Goal: Transaction & Acquisition: Purchase product/service

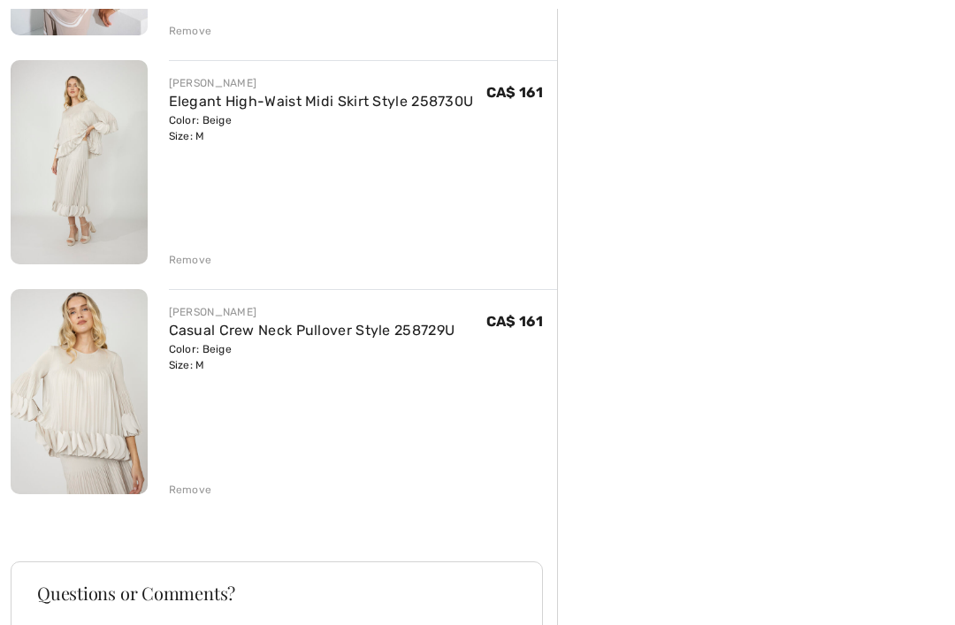
scroll to position [630, 0]
click at [195, 492] on div "Remove" at bounding box center [190, 491] width 43 height 16
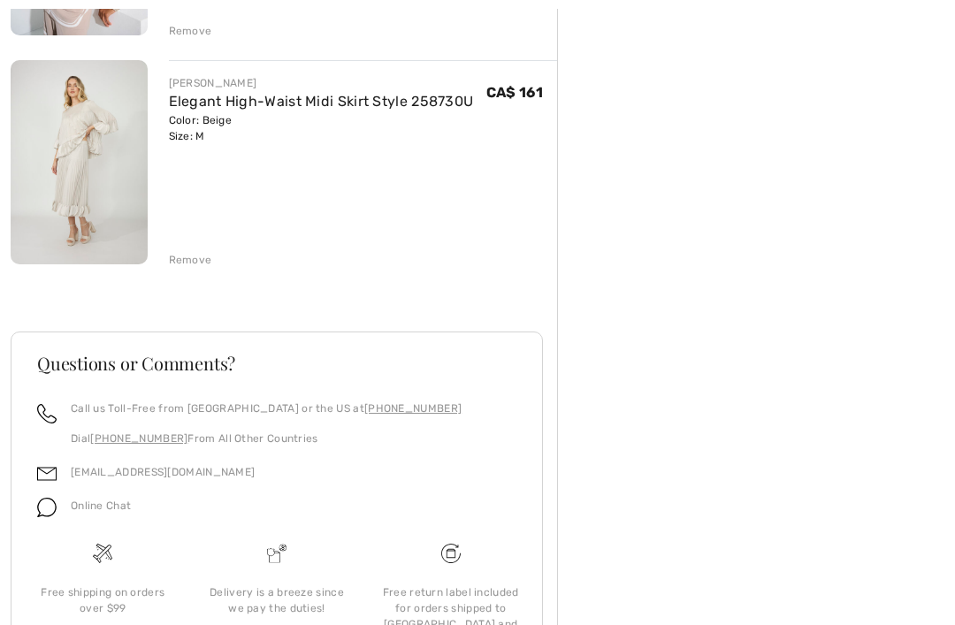
click at [195, 263] on div "Remove" at bounding box center [190, 260] width 43 height 16
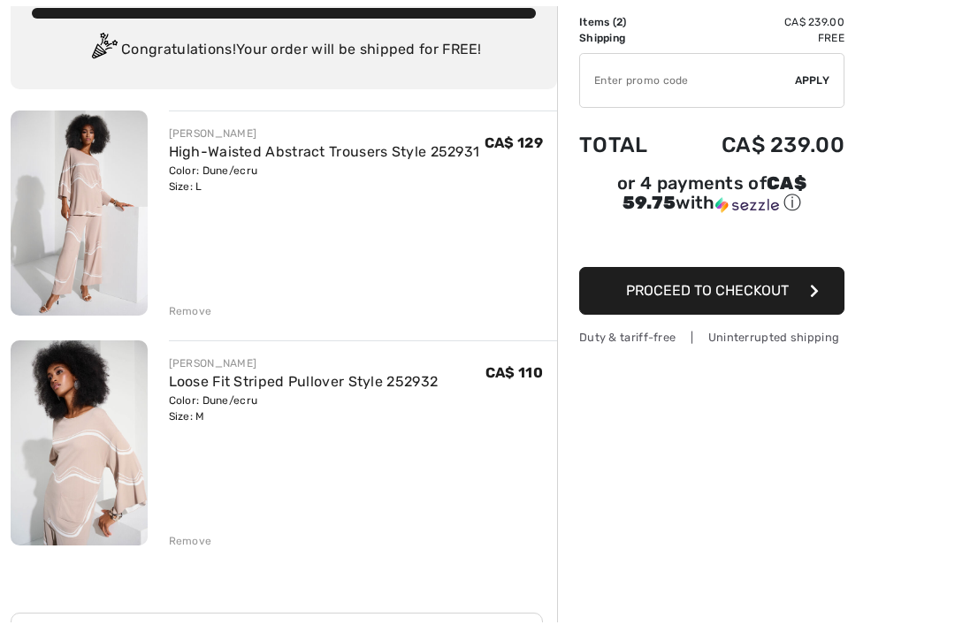
scroll to position [121, 0]
click at [299, 389] on link "Loose Fit Striped Pullover Style 252932" at bounding box center [304, 381] width 270 height 17
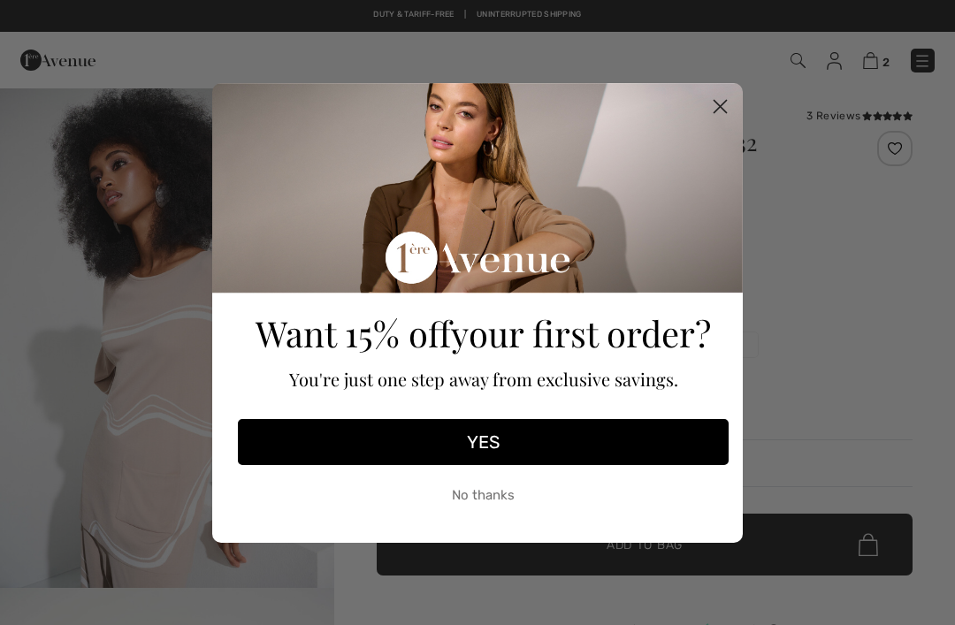
checkbox input "true"
click at [496, 454] on button "YES" at bounding box center [483, 442] width 491 height 46
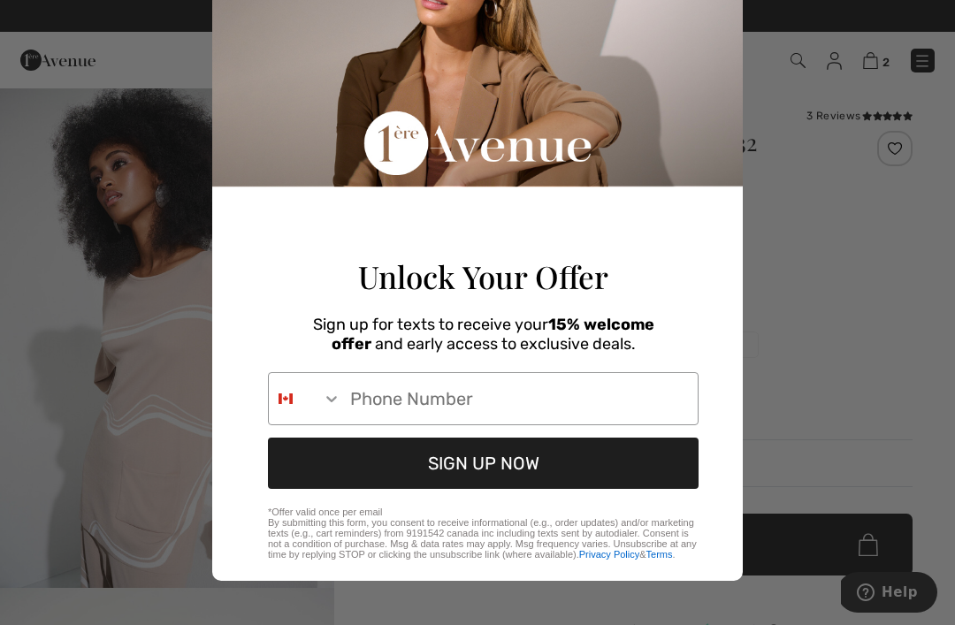
scroll to position [142, 0]
click at [389, 398] on input "Phone Number" at bounding box center [519, 398] width 356 height 51
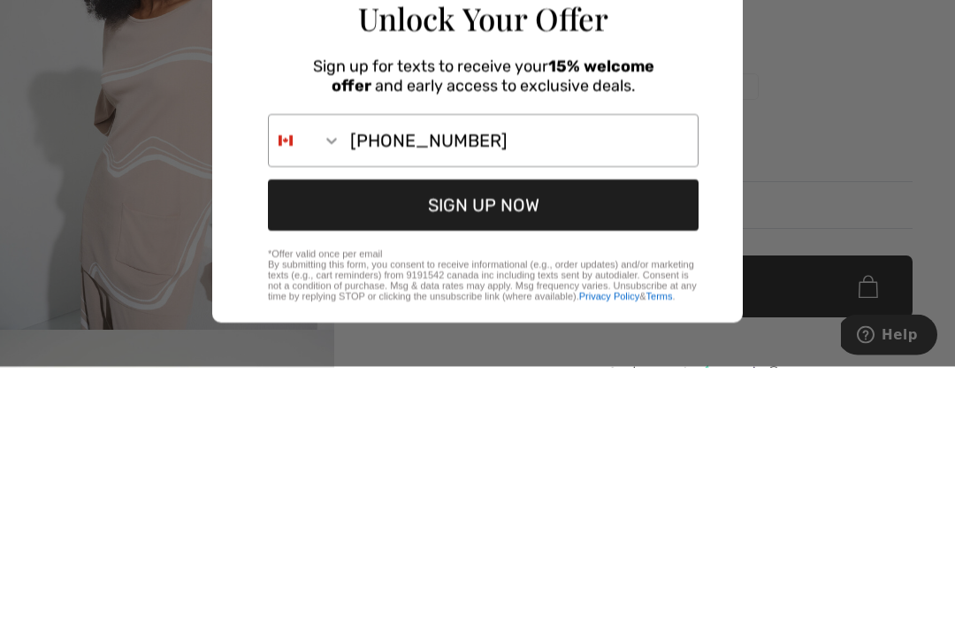
type input "905-650-7220"
click at [562, 438] on button "SIGN UP NOW" at bounding box center [483, 463] width 431 height 51
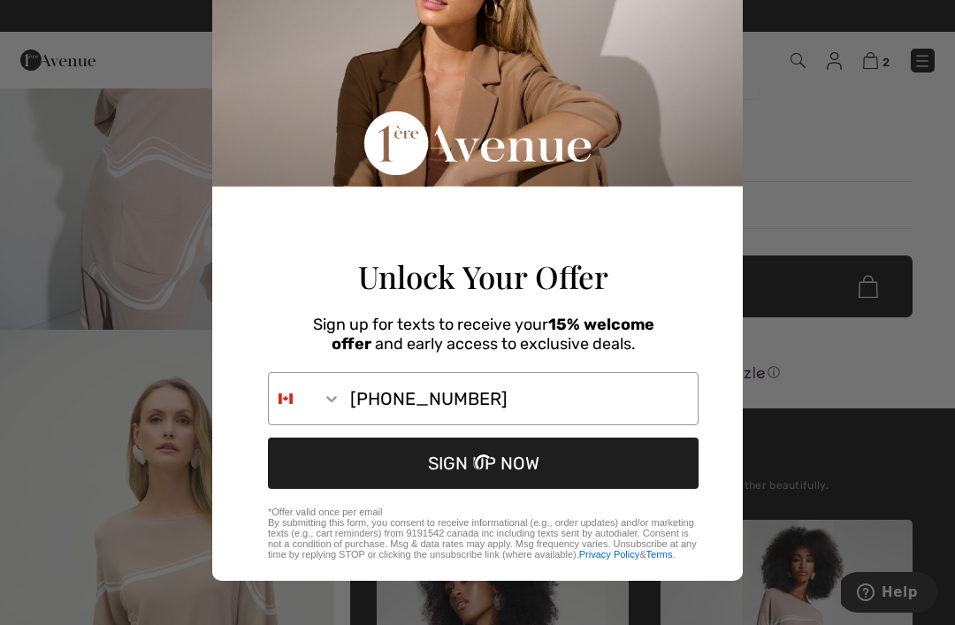
scroll to position [0, 0]
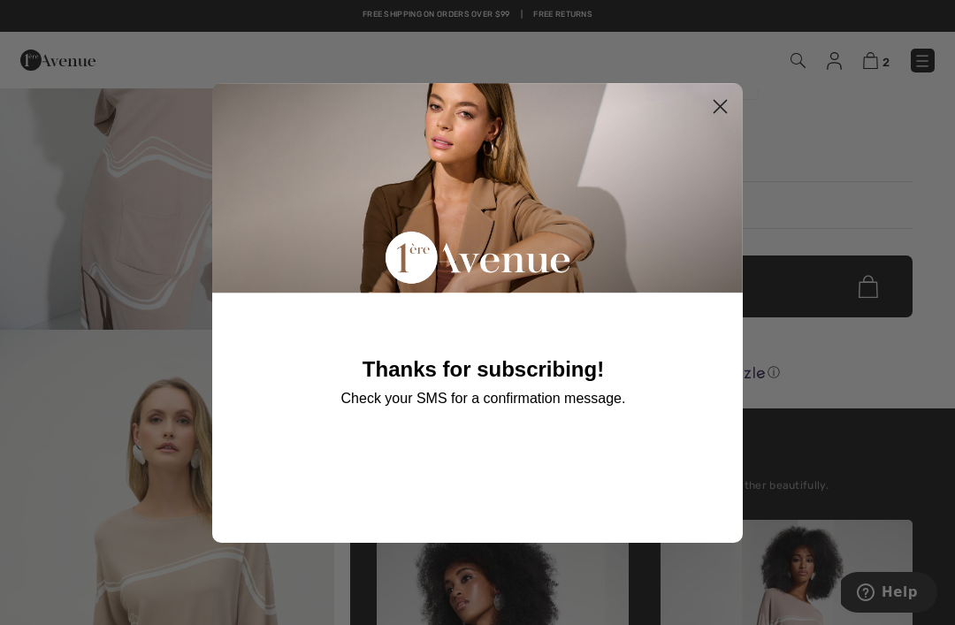
click at [725, 106] on circle "Close dialog" at bounding box center [720, 105] width 29 height 29
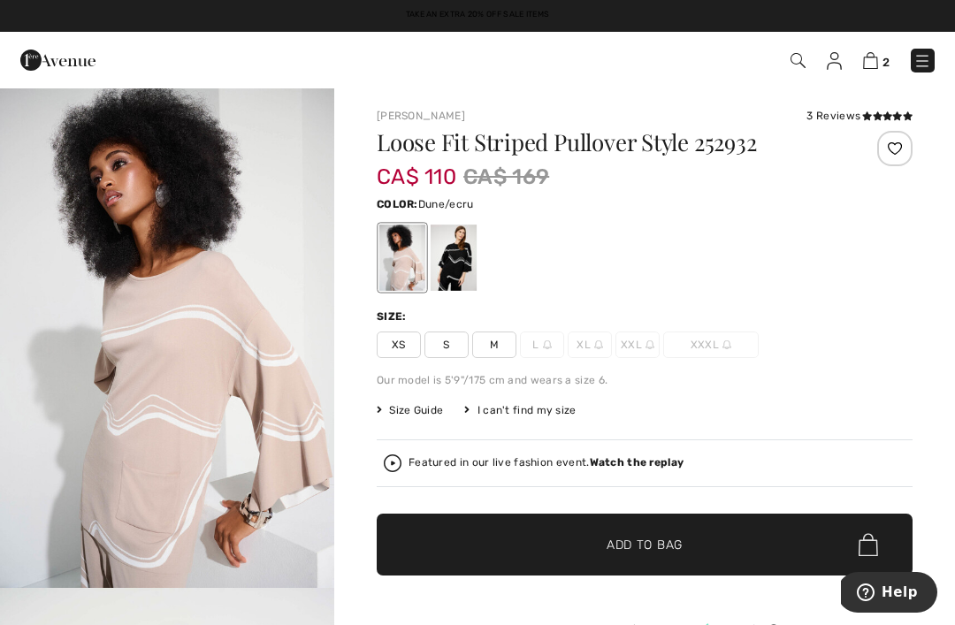
click at [882, 56] on span "2" at bounding box center [885, 62] width 7 height 13
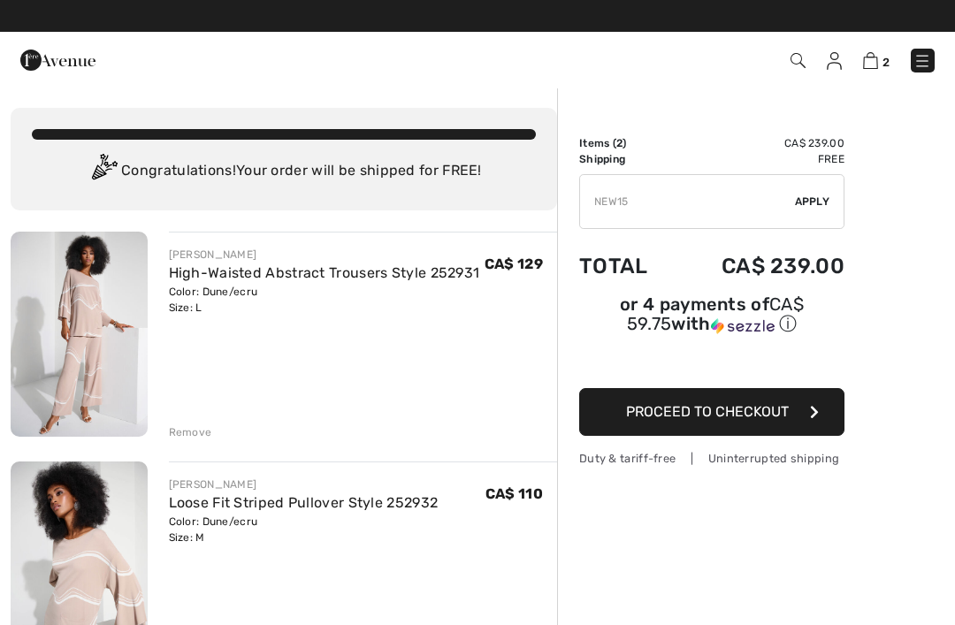
type input "NEW15"
click at [809, 198] on span "Apply" at bounding box center [812, 202] width 35 height 16
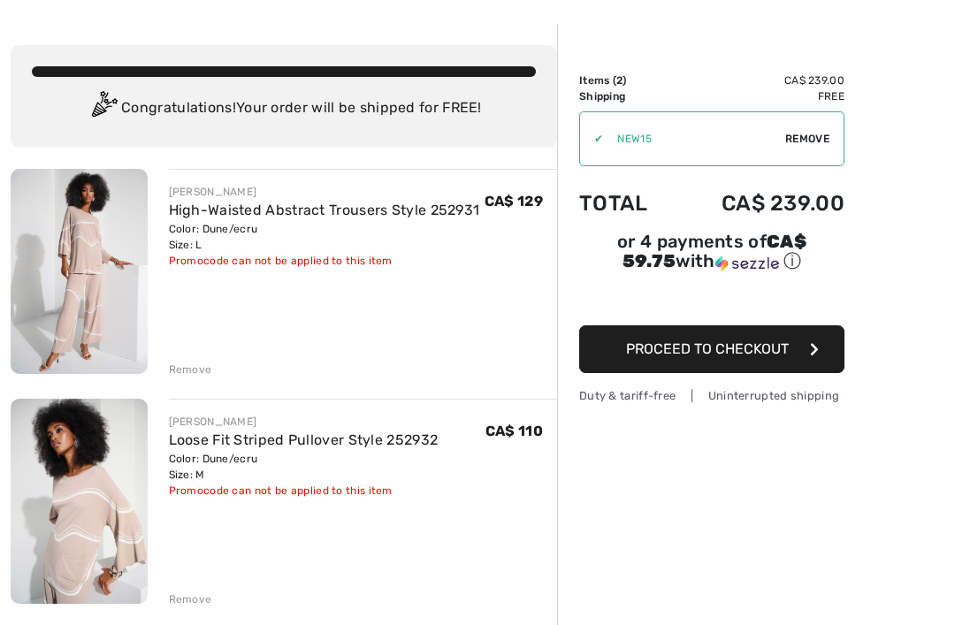
scroll to position [63, 0]
click at [802, 358] on button "Proceed to Checkout" at bounding box center [711, 349] width 265 height 48
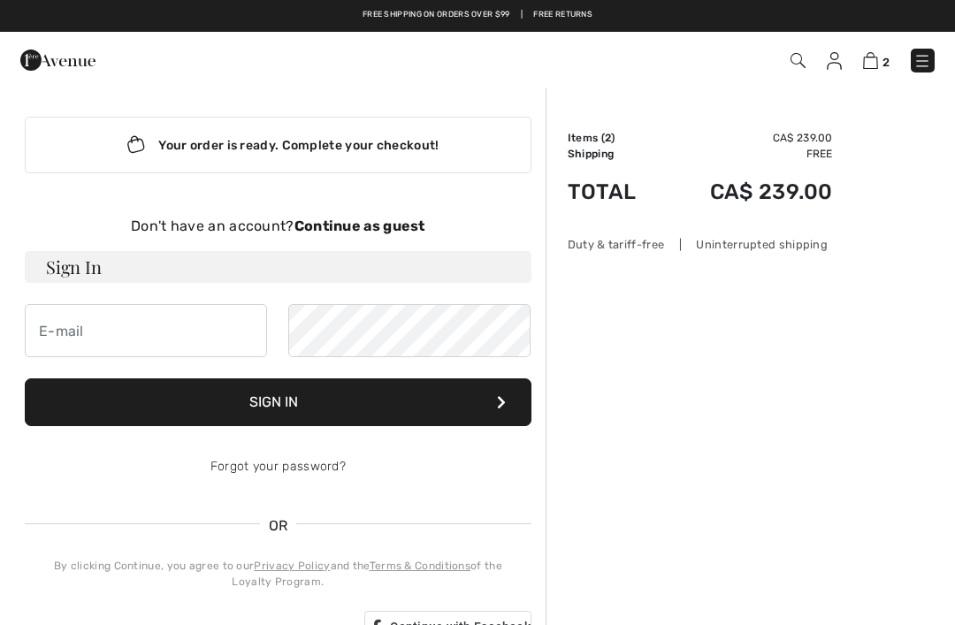
scroll to position [40, 0]
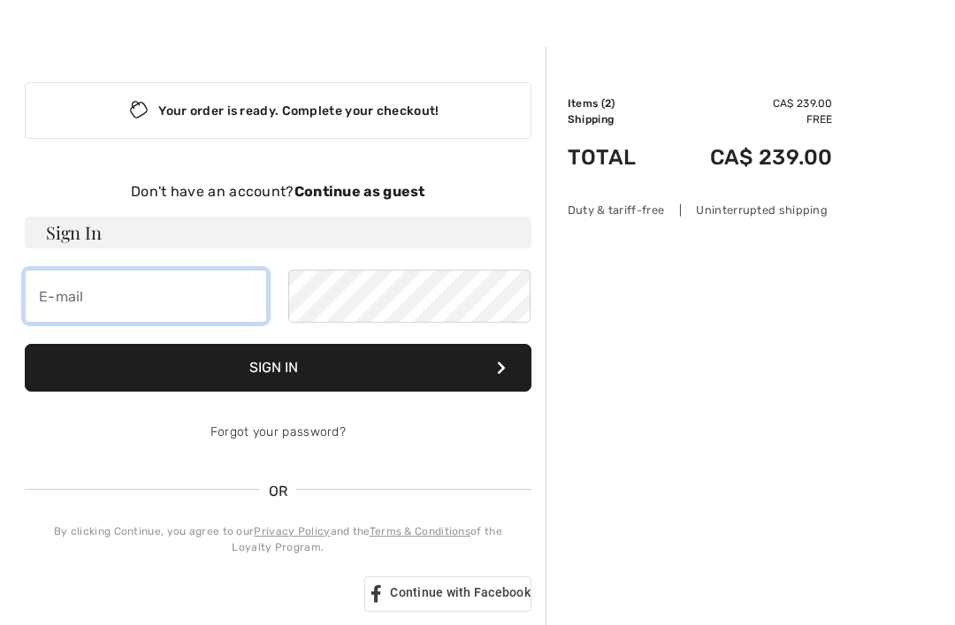
click at [104, 302] on input "email" at bounding box center [146, 296] width 242 height 53
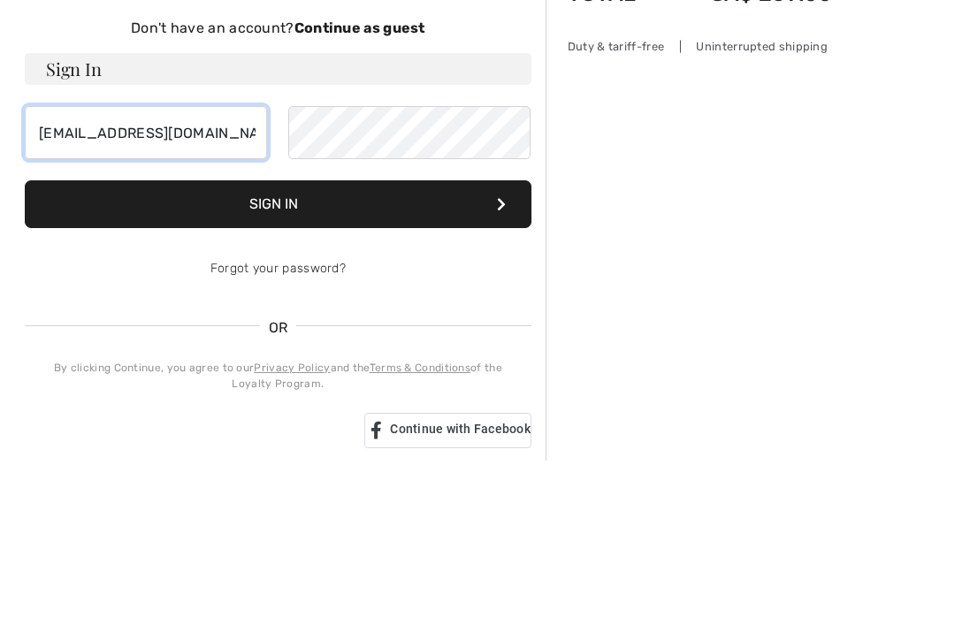
type input "bm_bosco@hotmail.com"
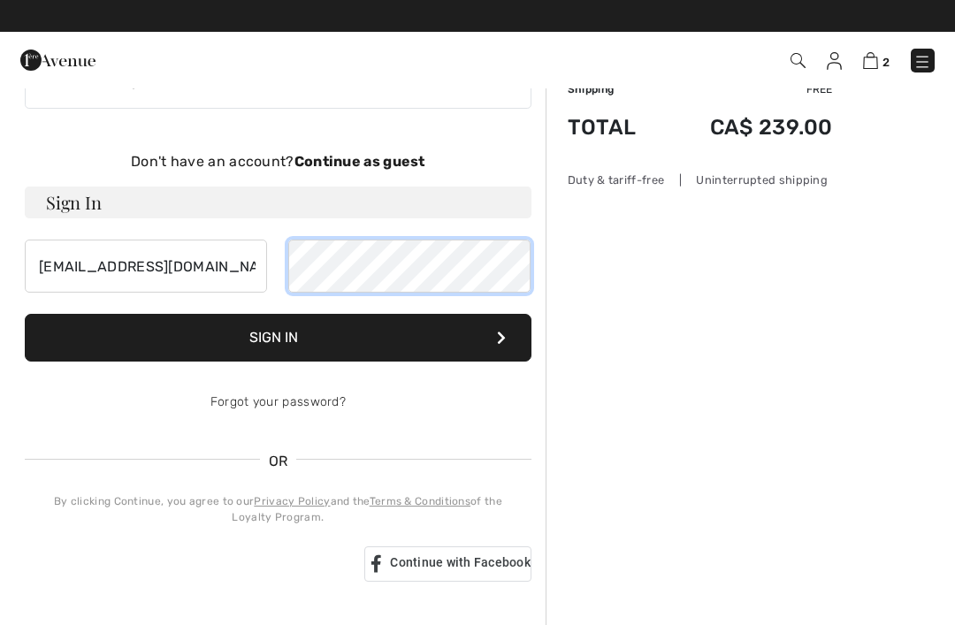
scroll to position [0, 0]
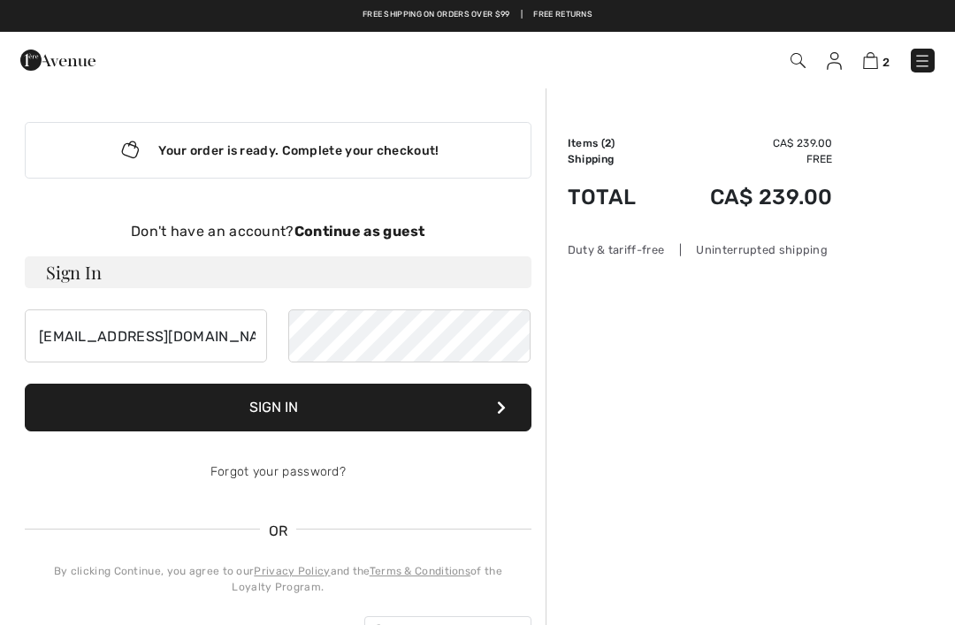
click at [200, 164] on div "Your order is ready. Complete your checkout!" at bounding box center [278, 150] width 507 height 57
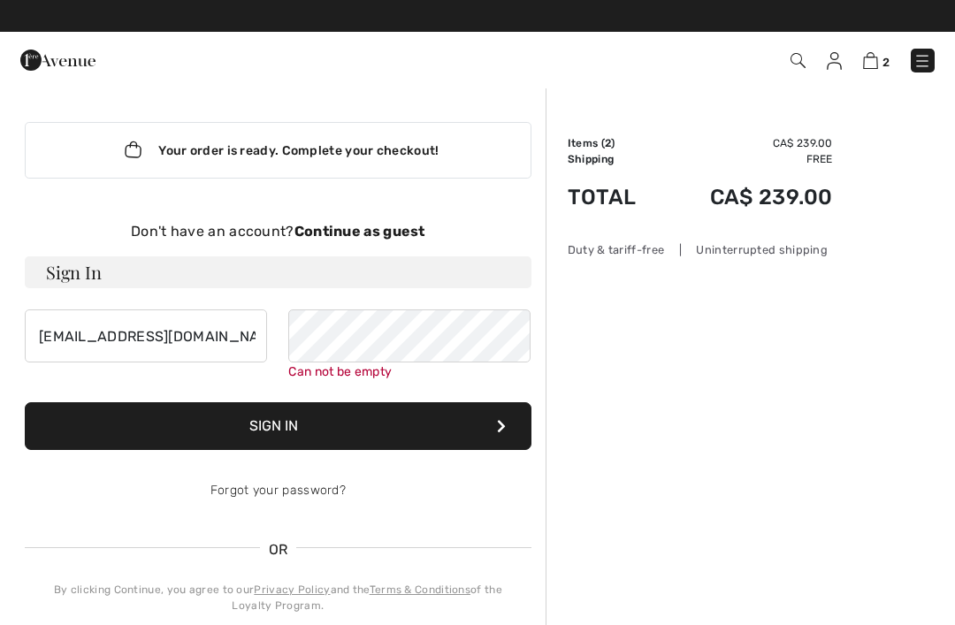
click at [346, 236] on strong "Continue as guest" at bounding box center [359, 231] width 131 height 17
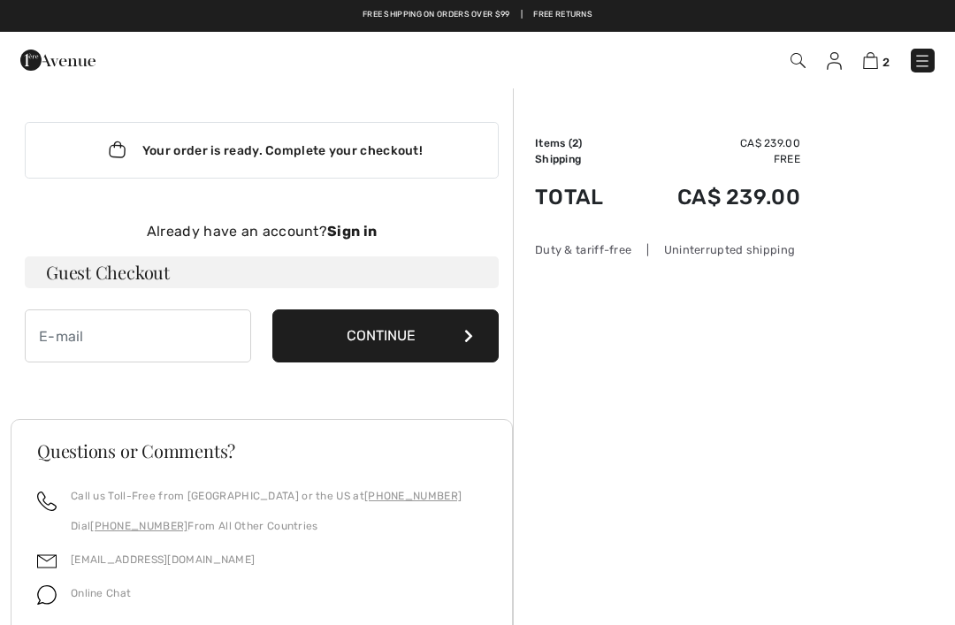
click at [878, 57] on img at bounding box center [870, 60] width 15 height 17
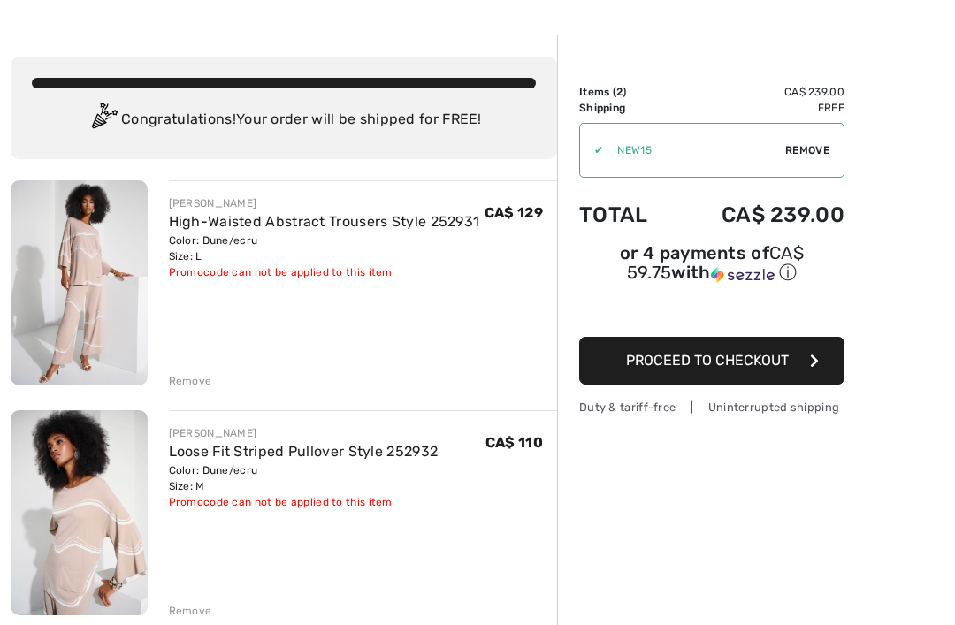
scroll to position [52, 0]
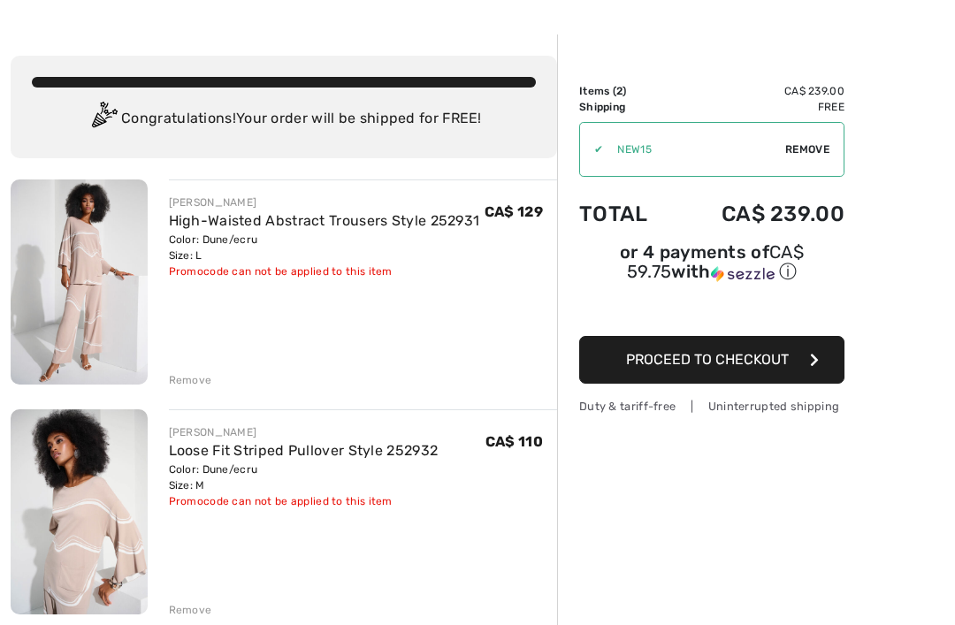
click at [288, 225] on link "High-Waisted Abstract Trousers Style 252931" at bounding box center [324, 220] width 311 height 17
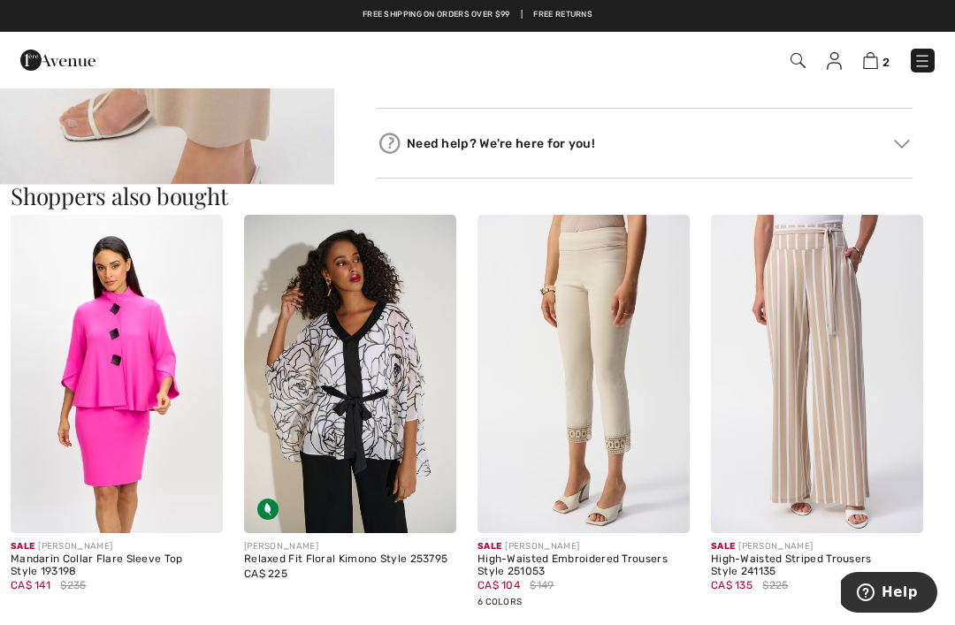
scroll to position [1507, 0]
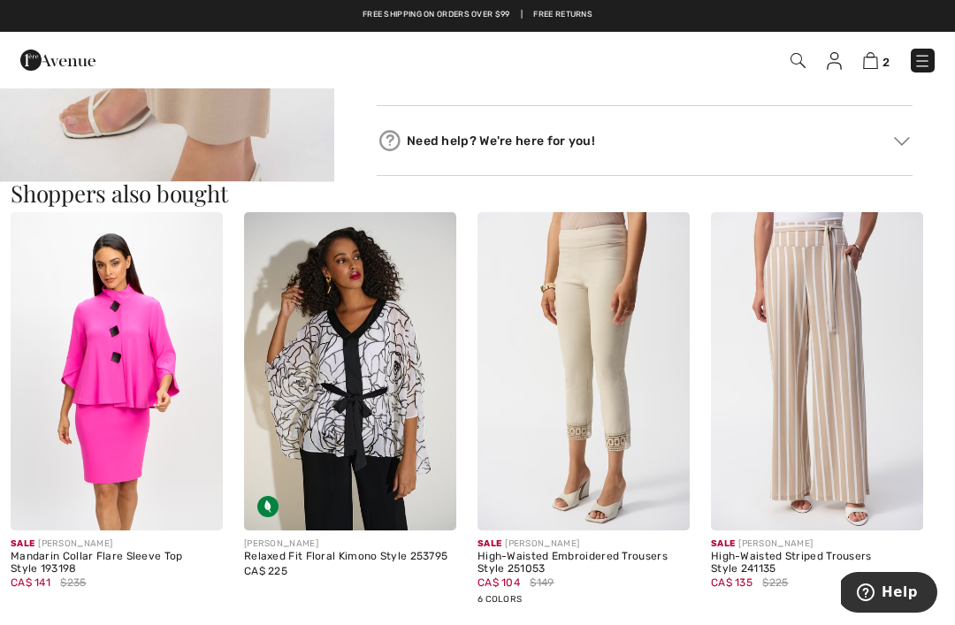
click at [91, 398] on img at bounding box center [117, 371] width 212 height 318
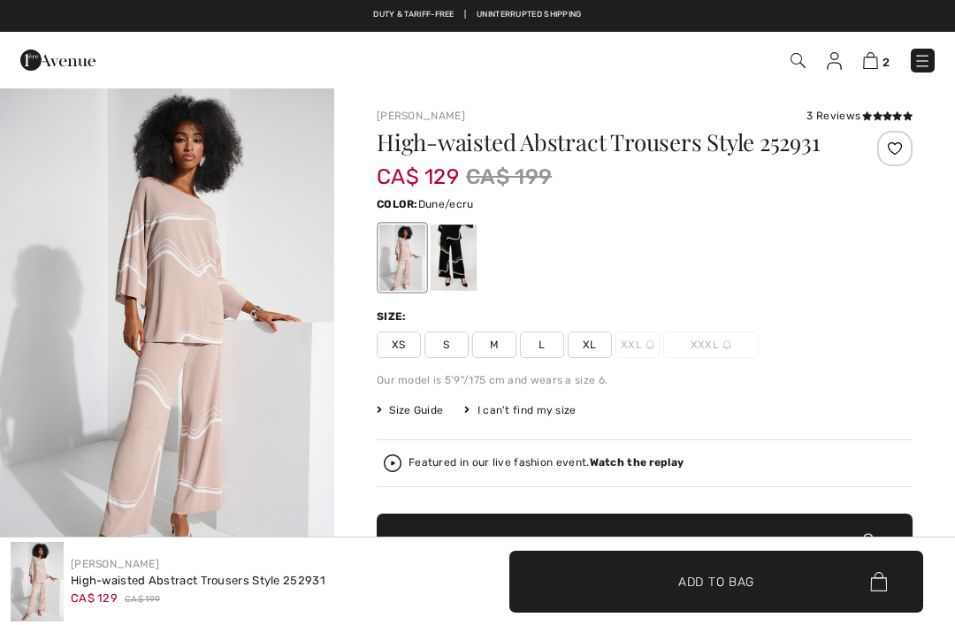
checkbox input "true"
